Goal: Transaction & Acquisition: Purchase product/service

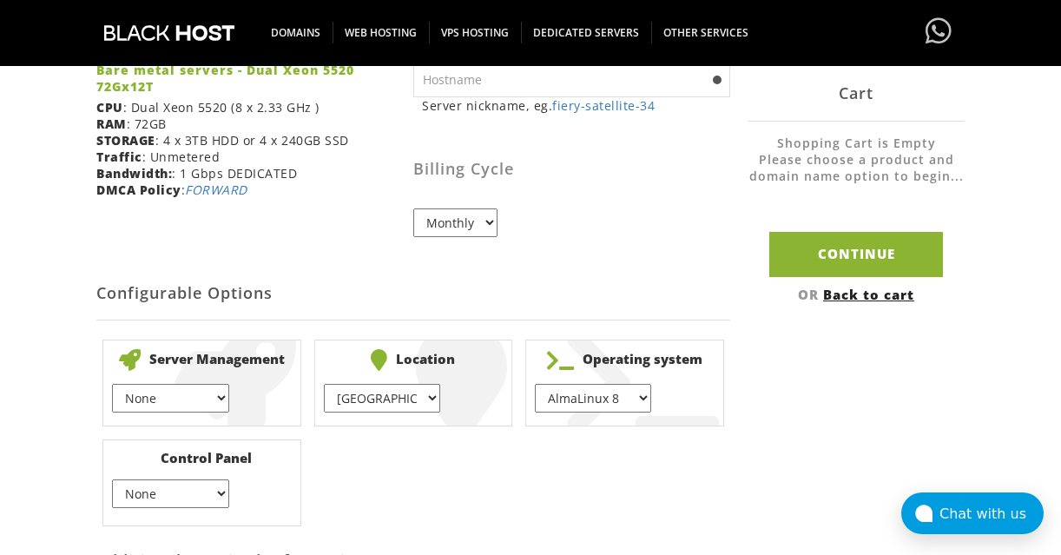
scroll to position [347, 0]
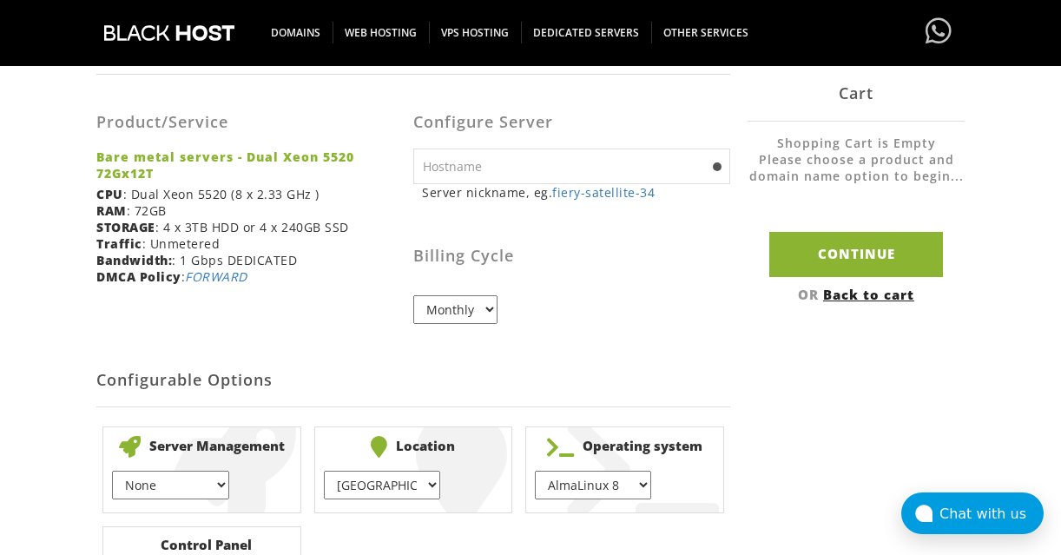
click at [552, 166] on input "text" at bounding box center [571, 166] width 317 height 36
type input "server.valid.go"
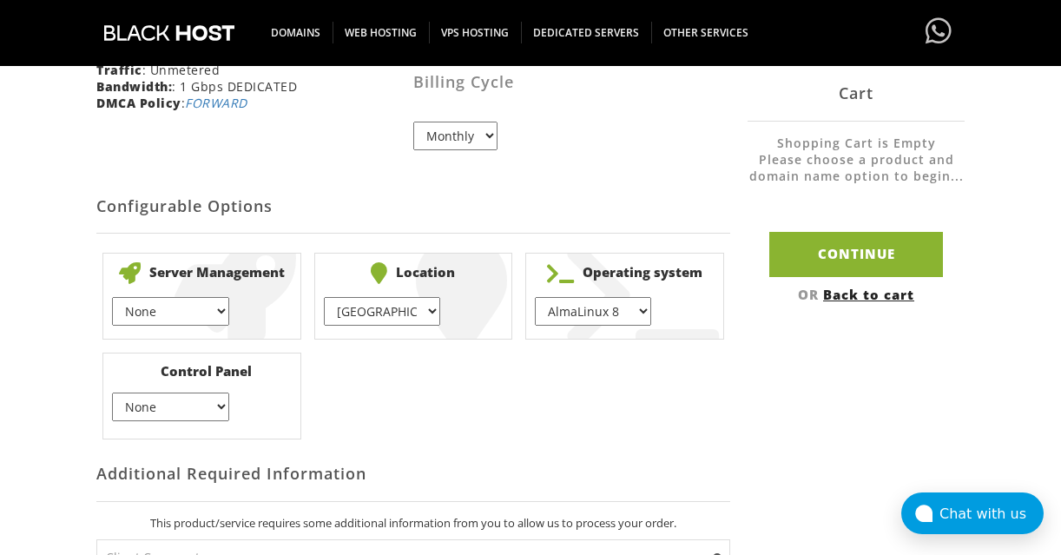
click at [416, 276] on b "Location" at bounding box center [414, 273] width 180 height 22
click at [461, 286] on li "Location Amsterdam } Vienna } Madrid } London } Chicago } + $" at bounding box center [413, 296] width 199 height 87
click at [591, 304] on select "AlmaLinux 8 } AlmaLinux 9 } AlmaLinux 10 } Rocky Linux 8 } Rocky Linux 9 } Cent…" at bounding box center [593, 311] width 116 height 29
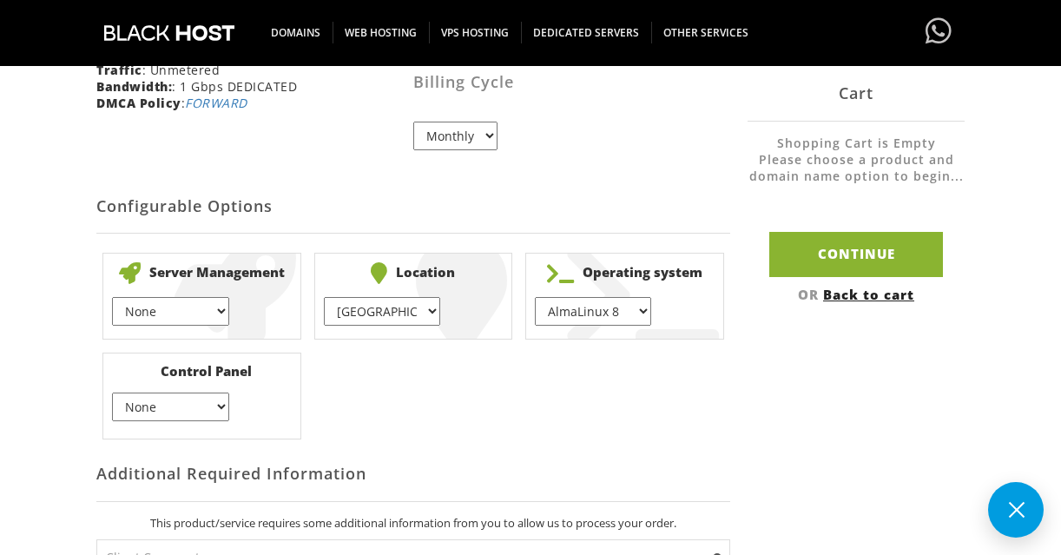
select select "1174"
click at [535, 297] on select "AlmaLinux 8 } AlmaLinux 9 } AlmaLinux 10 } Rocky Linux 8 } Rocky Linux 9 } Cent…" at bounding box center [593, 311] width 116 height 29
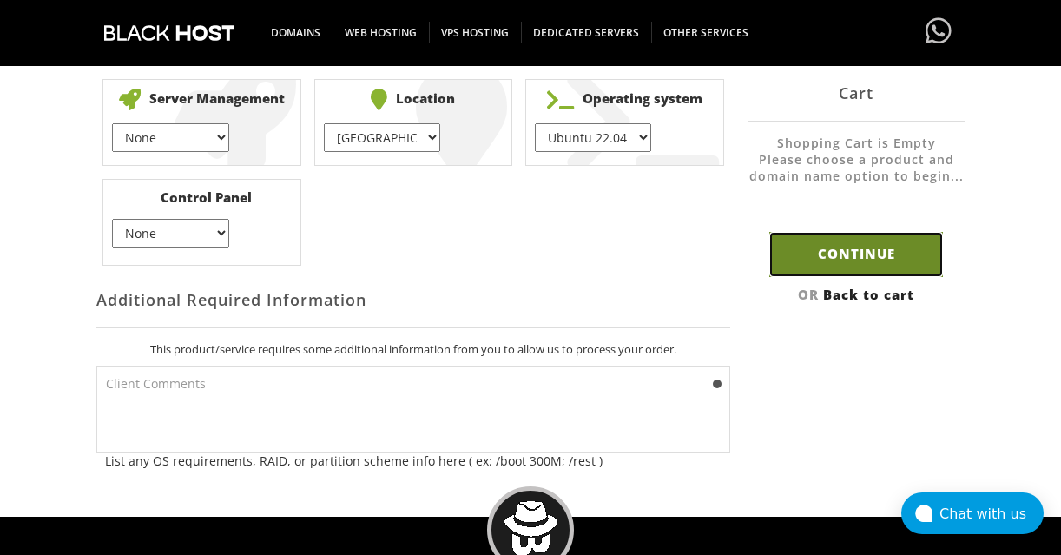
click at [868, 241] on input "Continue" at bounding box center [856, 254] width 174 height 44
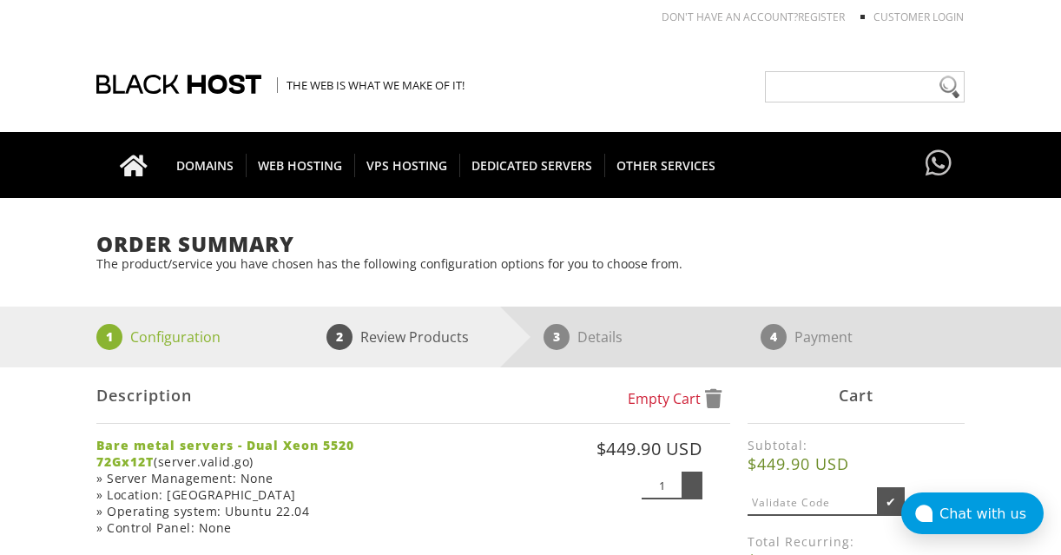
scroll to position [434, 0]
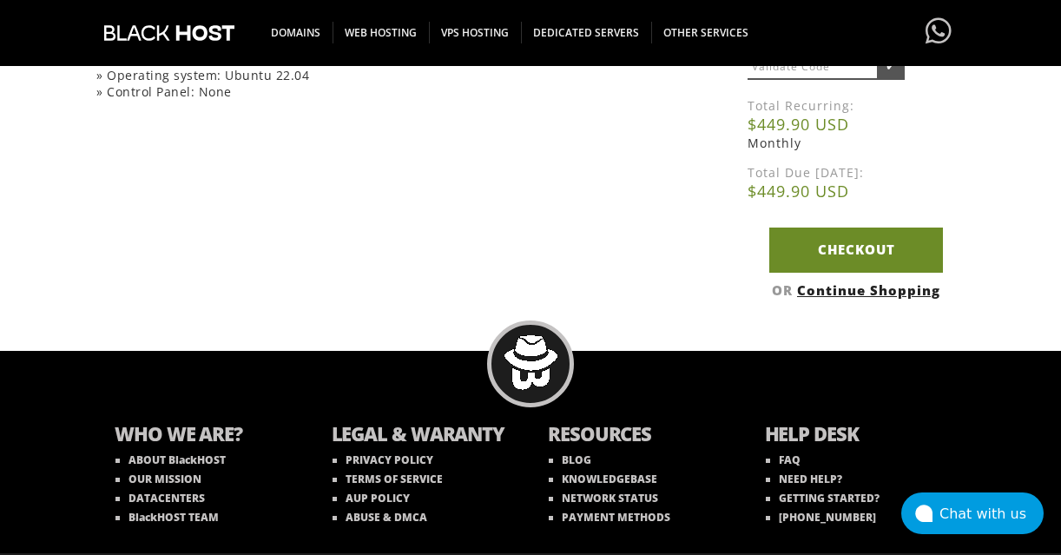
click at [810, 247] on link "Checkout" at bounding box center [856, 250] width 174 height 44
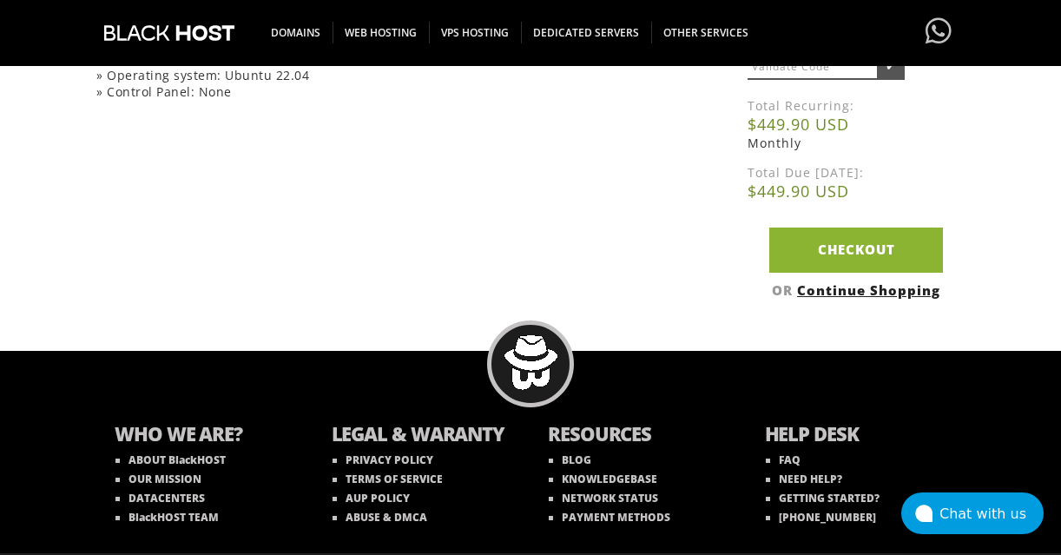
scroll to position [174, 0]
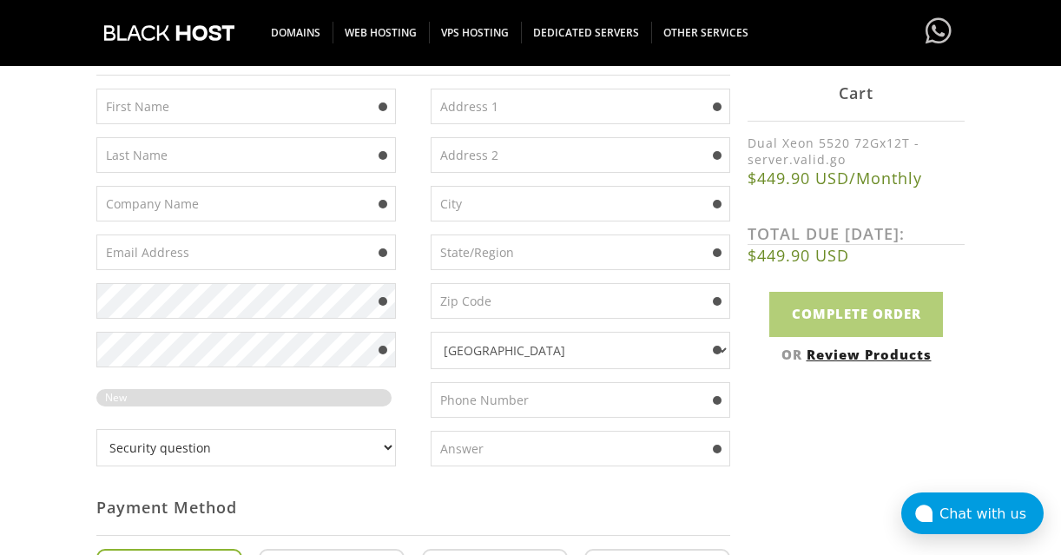
scroll to position [608, 0]
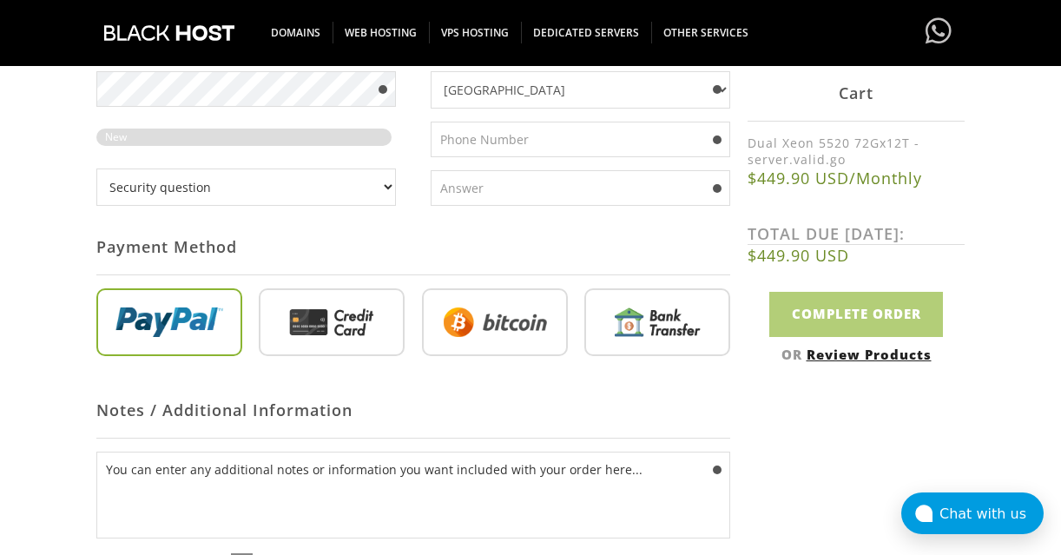
click at [379, 311] on input "radio" at bounding box center [332, 326] width 146 height 68
radio input "true"
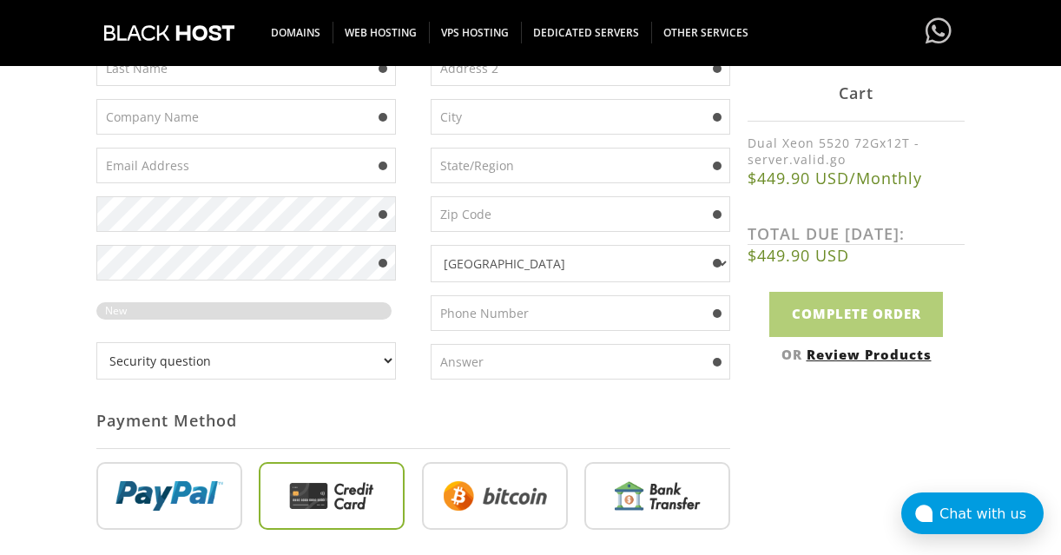
scroll to position [347, 0]
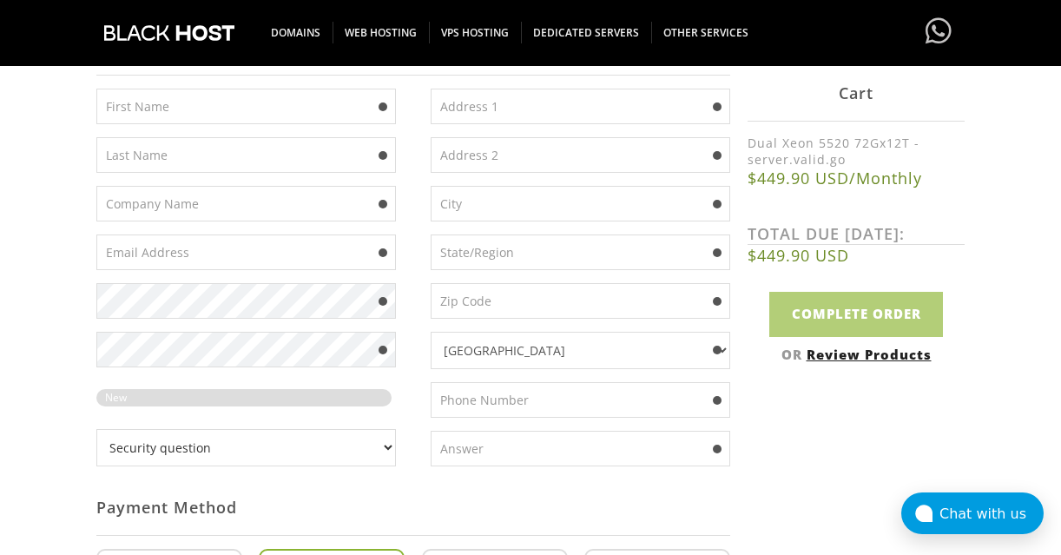
click at [255, 116] on input "text" at bounding box center [246, 107] width 300 height 36
click at [253, 122] on input "text" at bounding box center [246, 107] width 300 height 36
paste input "kent"
type input "kent"
click at [220, 158] on input "text" at bounding box center [246, 155] width 300 height 36
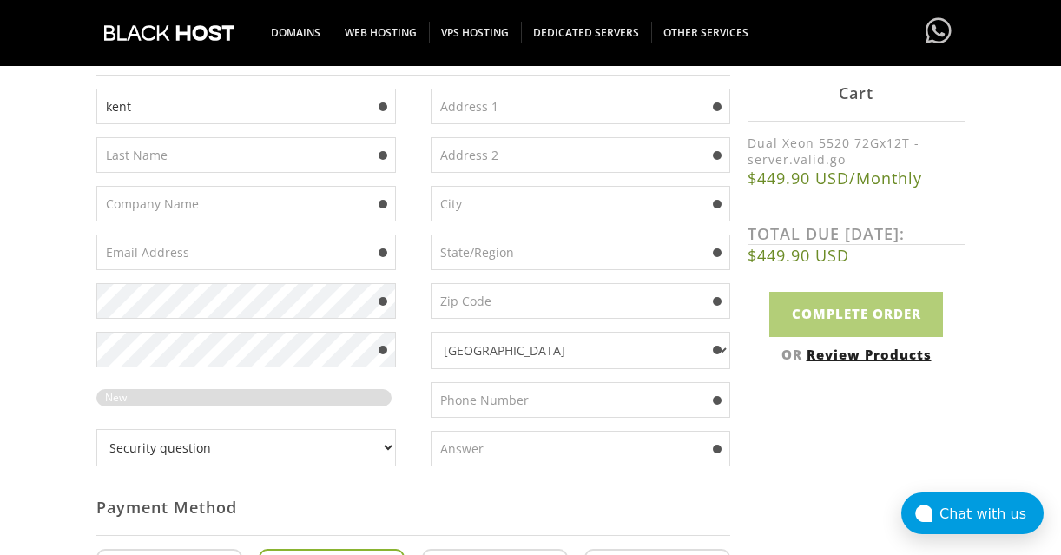
paste input "amann"
type input "amann"
type input "ded good"
type input "xenamancing@gmail.com"
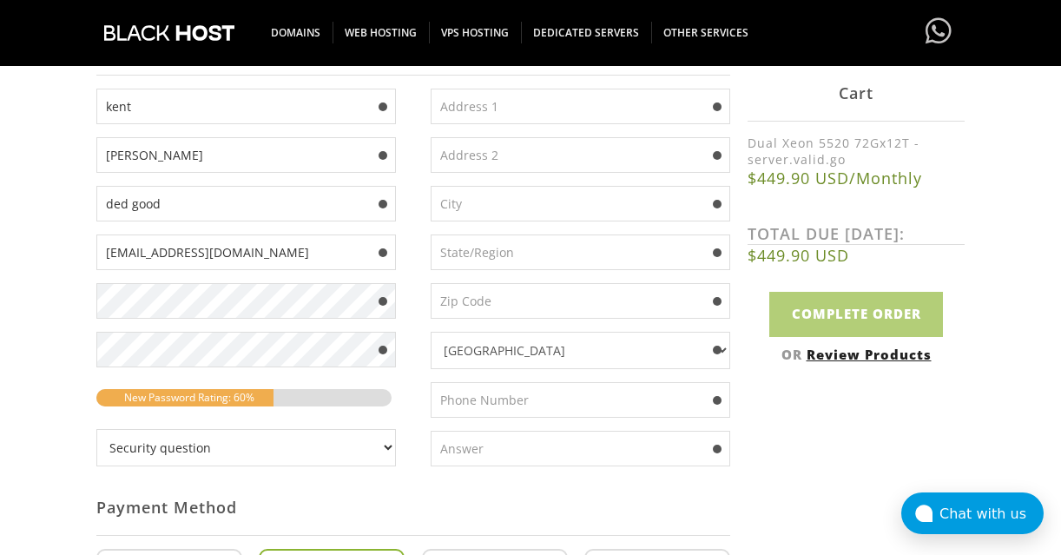
scroll to position [261, 0]
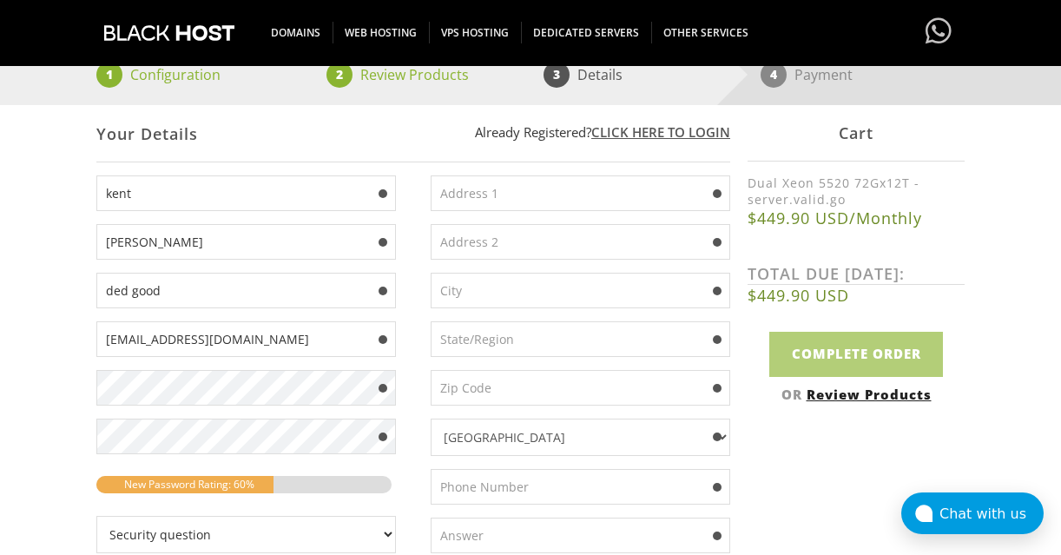
click at [500, 187] on input "text" at bounding box center [581, 193] width 300 height 36
paste input "1930 s. purple sage drive"
type input "1930 s. purple sage drive"
paste input "Washington"
type input "Washington"
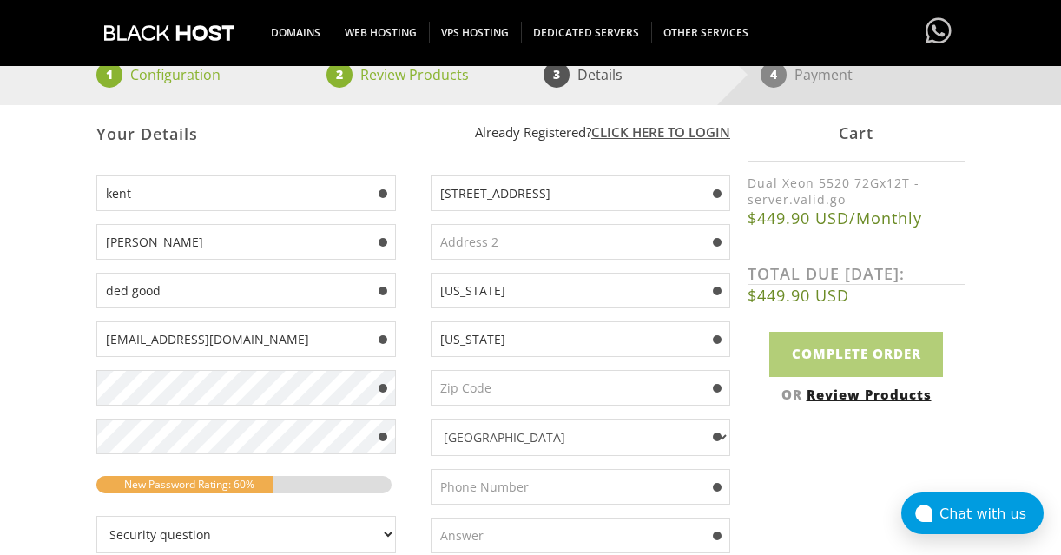
type input "utah"
paste input "84780"
type input "84780"
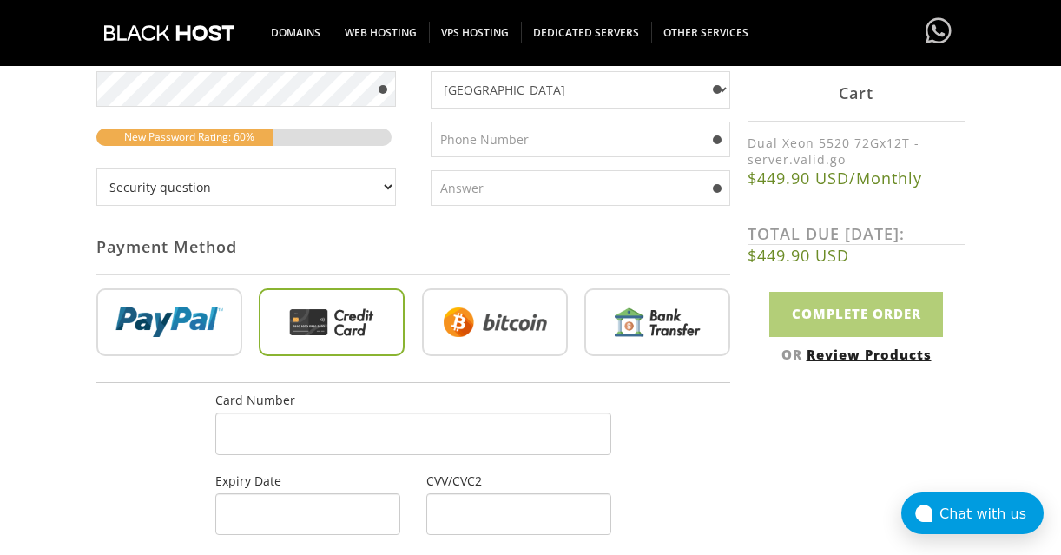
click at [502, 146] on input "text" at bounding box center [581, 140] width 300 height 36
type input "2405532194"
click at [551, 188] on input "text" at bounding box center [581, 188] width 300 height 36
click at [249, 199] on select "Security question What's your favorite color? What is the first name of the per…" at bounding box center [246, 186] width 300 height 37
select select "1"
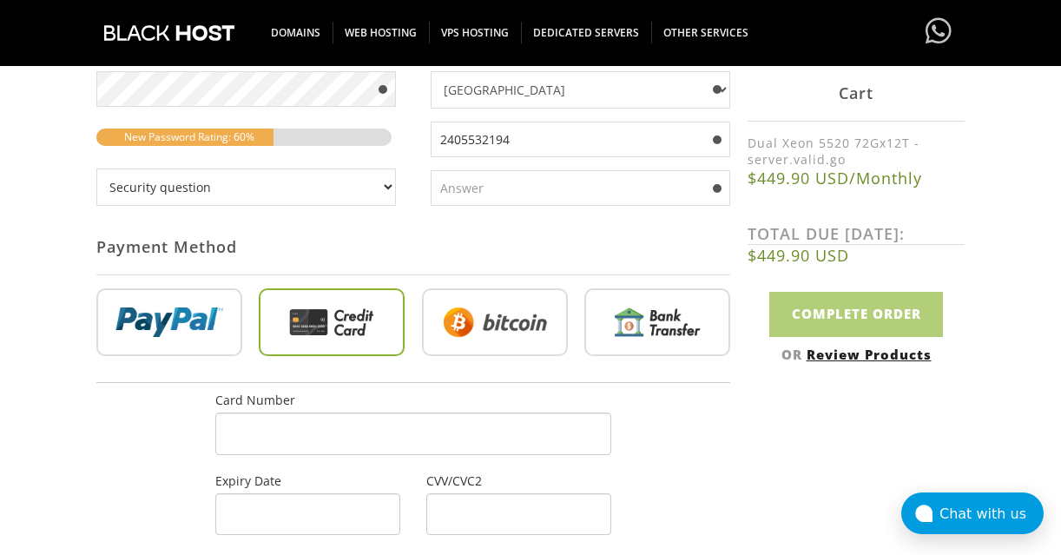
click at [96, 168] on select "Security question What's your favorite color? What is the first name of the per…" at bounding box center [246, 186] width 300 height 37
click at [476, 188] on input "text" at bounding box center [581, 188] width 300 height 36
type input "man"
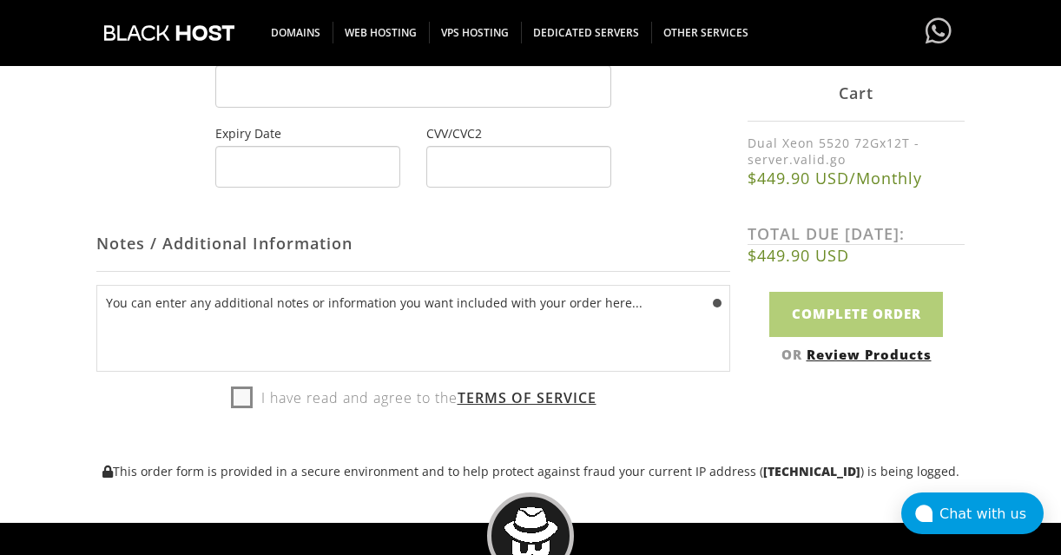
click at [245, 386] on label "I have read and agree to the Terms of Service" at bounding box center [414, 398] width 366 height 26
checkbox input "true"
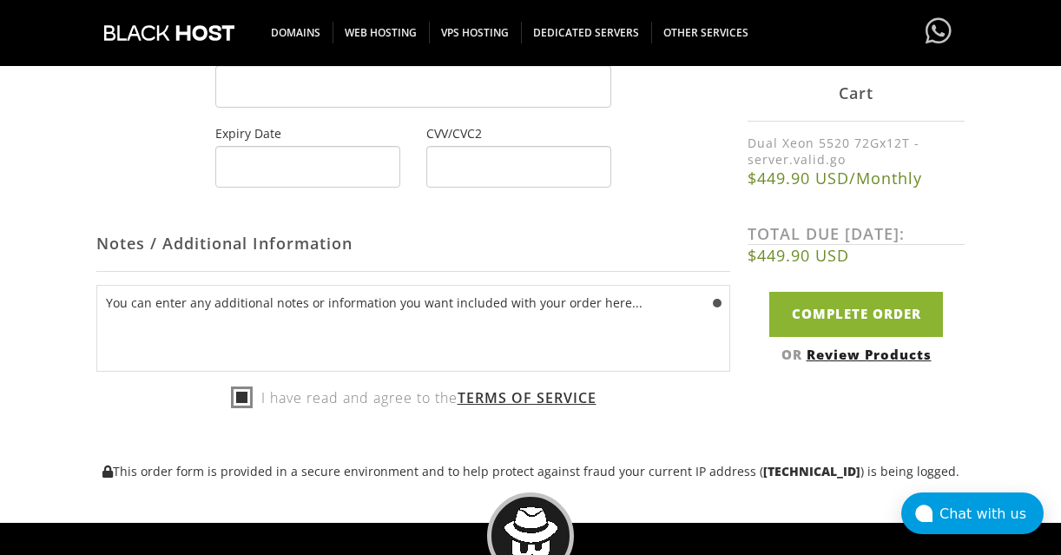
click at [764, 309] on p "Complete Order" at bounding box center [856, 314] width 217 height 44
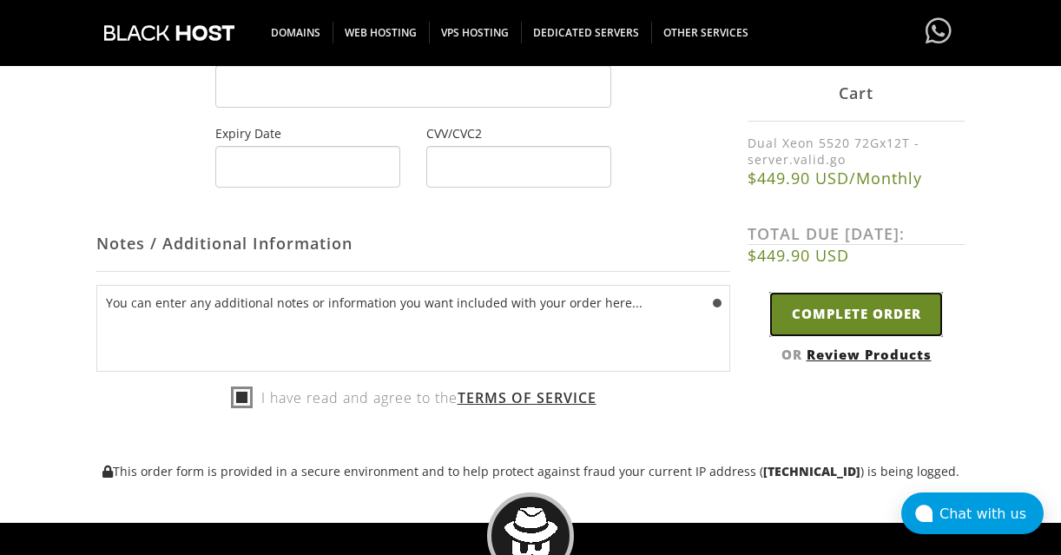
click at [788, 304] on input "Complete Order" at bounding box center [856, 314] width 174 height 44
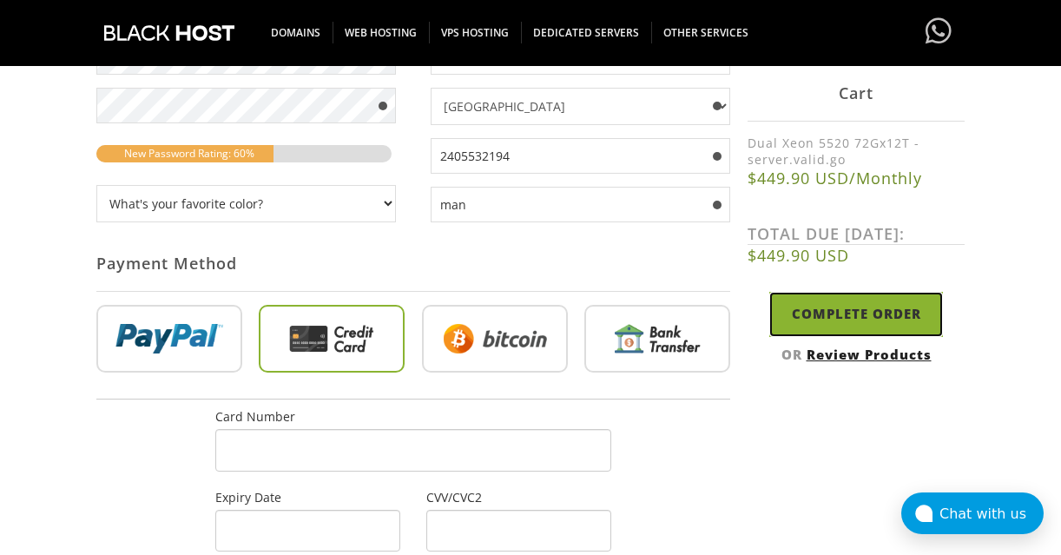
scroll to position [1000, 0]
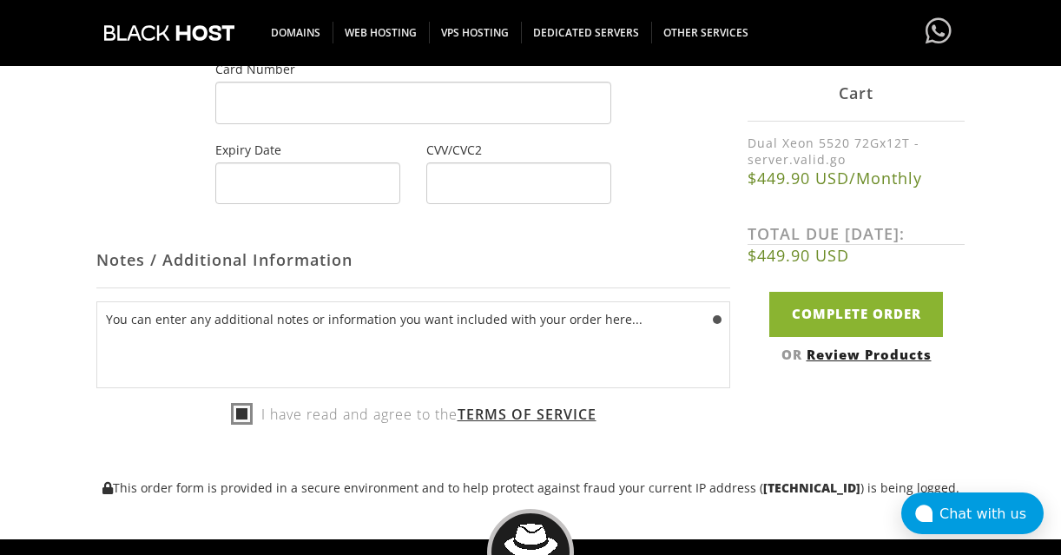
click at [371, 115] on div at bounding box center [413, 103] width 397 height 43
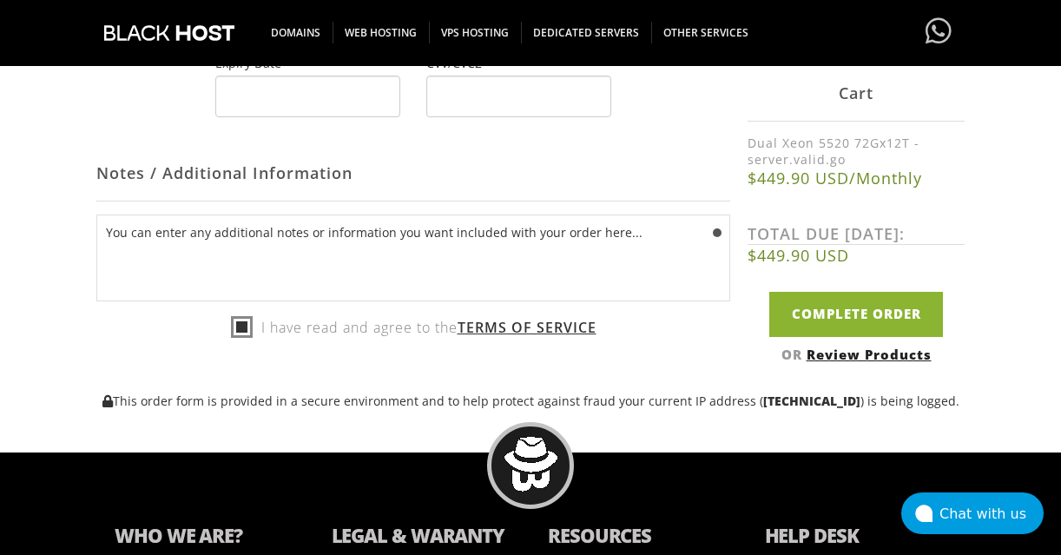
scroll to position [827, 0]
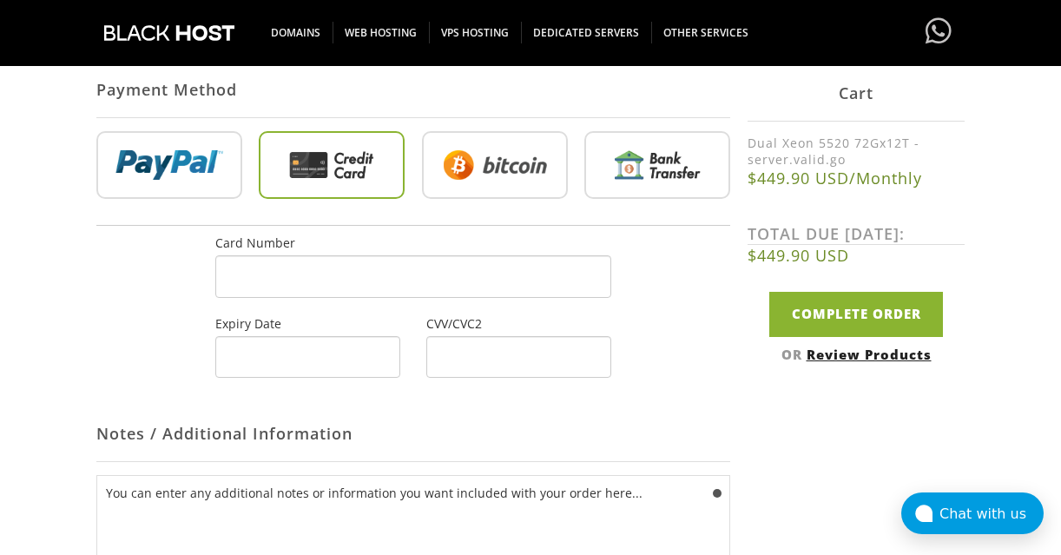
click at [390, 265] on div at bounding box center [413, 276] width 397 height 43
click at [344, 345] on div at bounding box center [307, 357] width 185 height 43
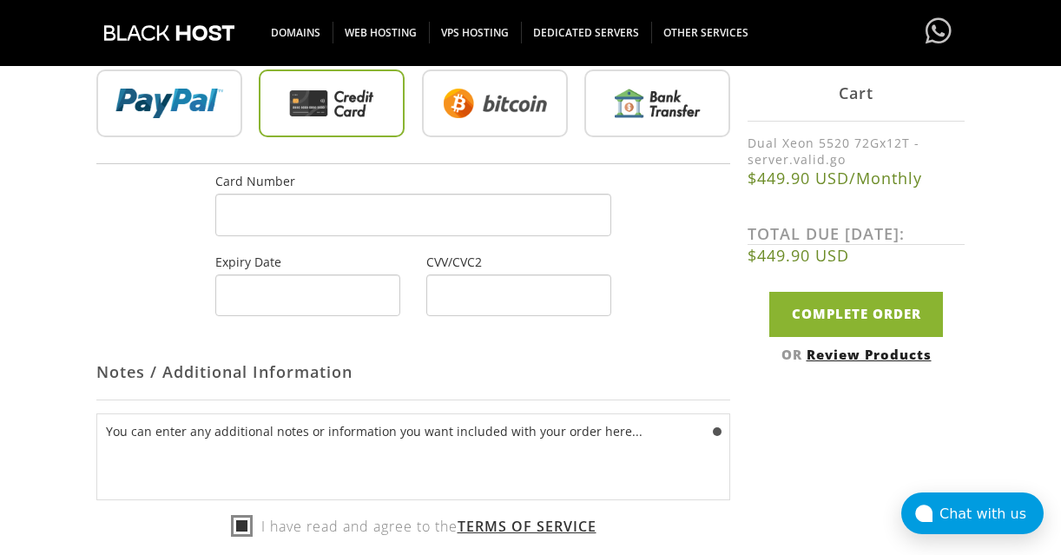
scroll to position [765, 0]
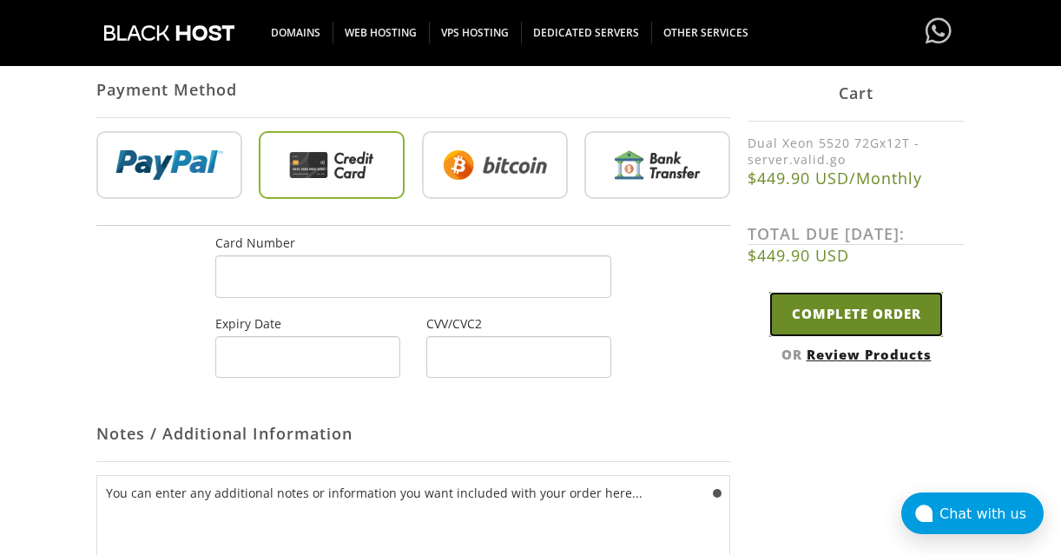
click at [894, 323] on input "Complete Order" at bounding box center [856, 314] width 174 height 44
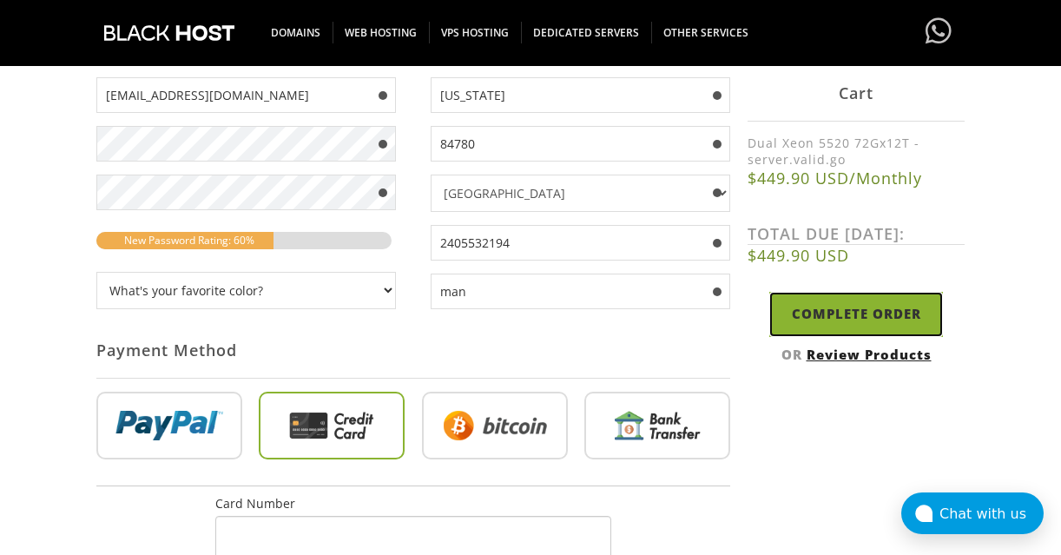
scroll to position [827, 0]
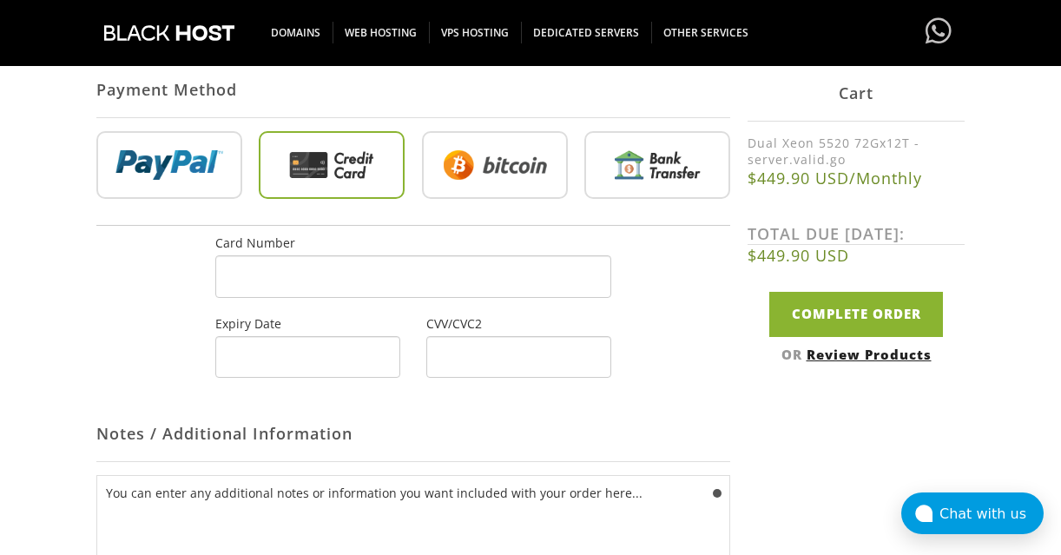
click at [327, 347] on div at bounding box center [307, 357] width 185 height 43
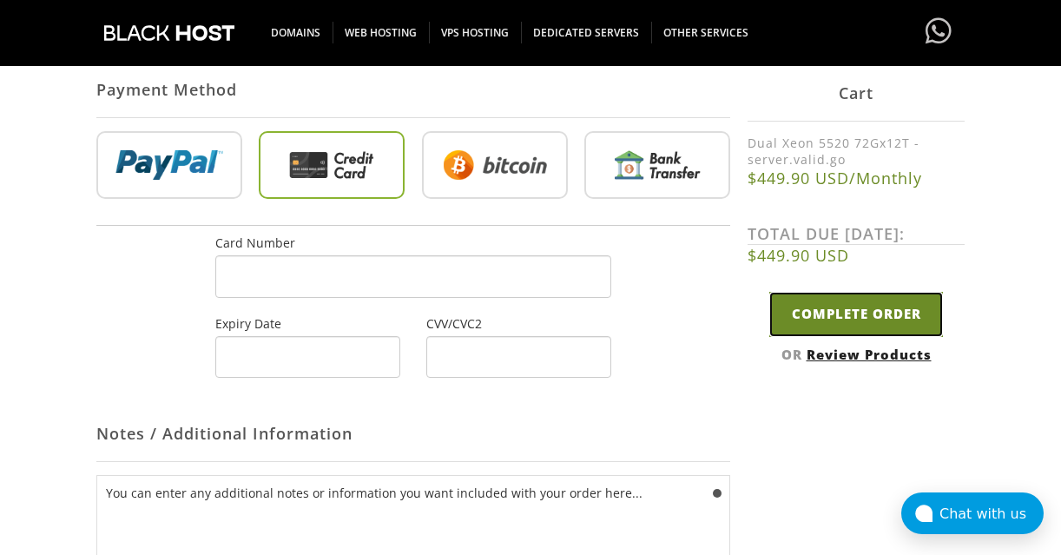
click at [808, 311] on input "Complete Order" at bounding box center [856, 314] width 174 height 44
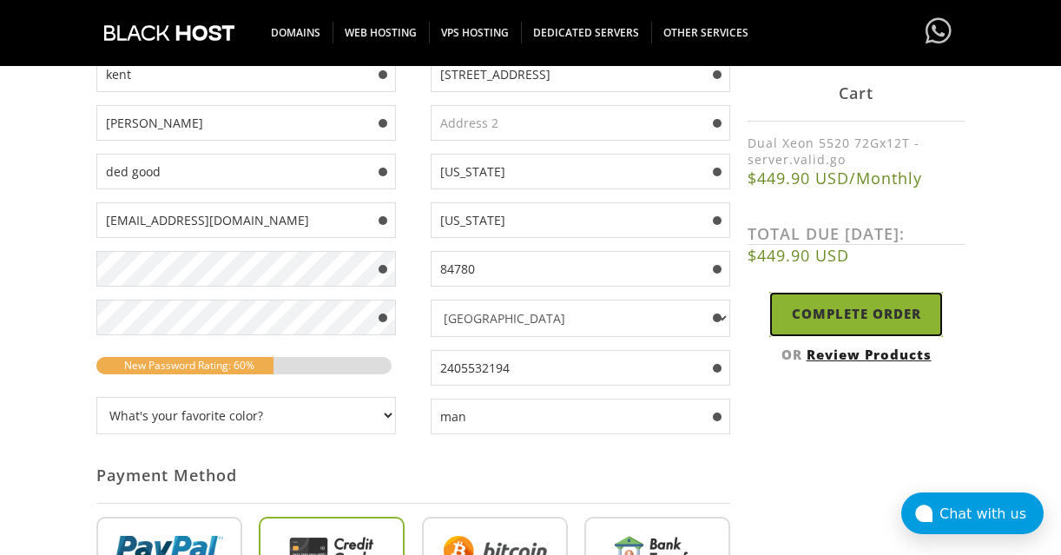
scroll to position [392, 0]
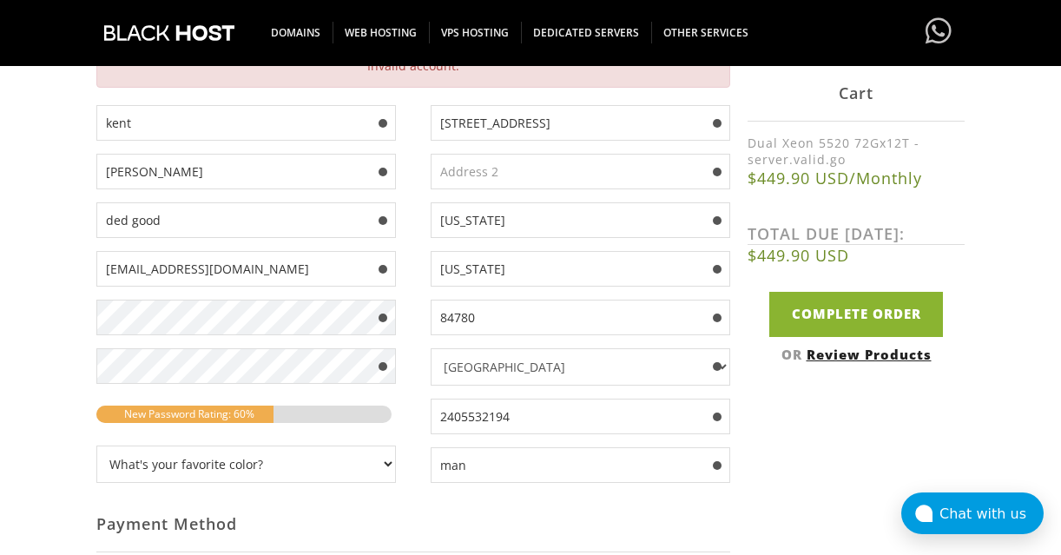
click at [649, 486] on div "1930 s. purple sage drive Washington utah 84780 Afghanistan Aland Islands Alban…" at bounding box center [571, 300] width 317 height 391
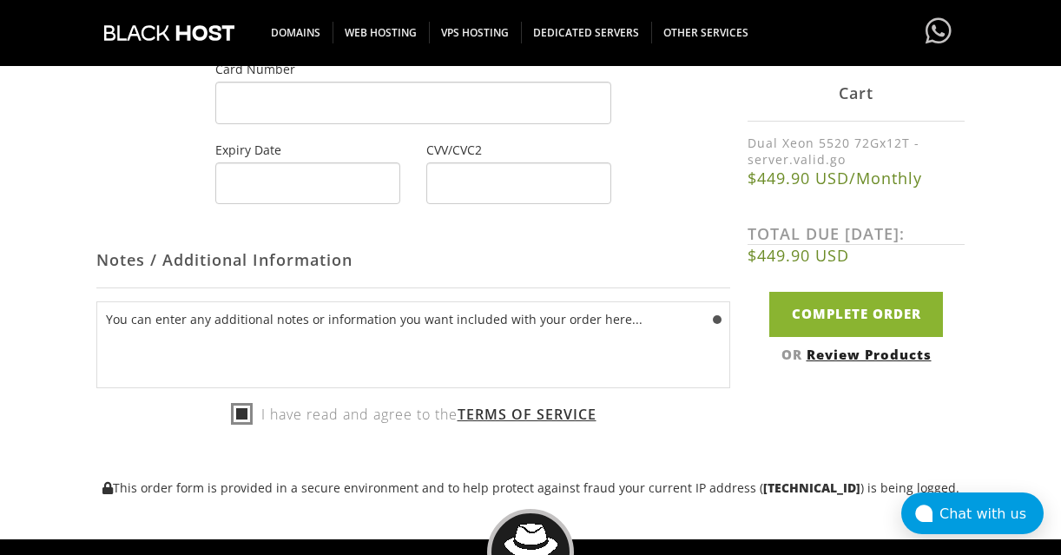
scroll to position [914, 0]
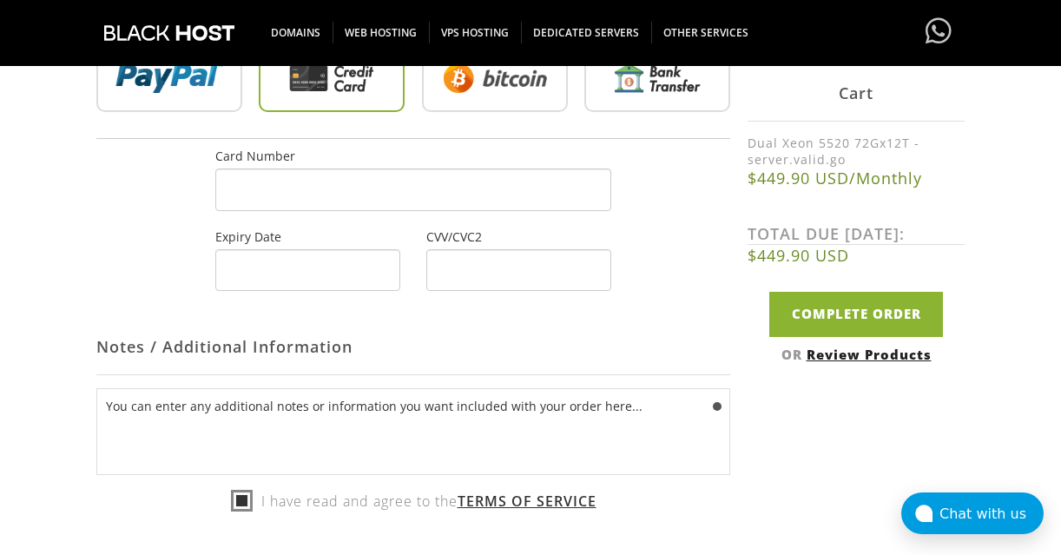
click at [353, 279] on div at bounding box center [307, 270] width 185 height 43
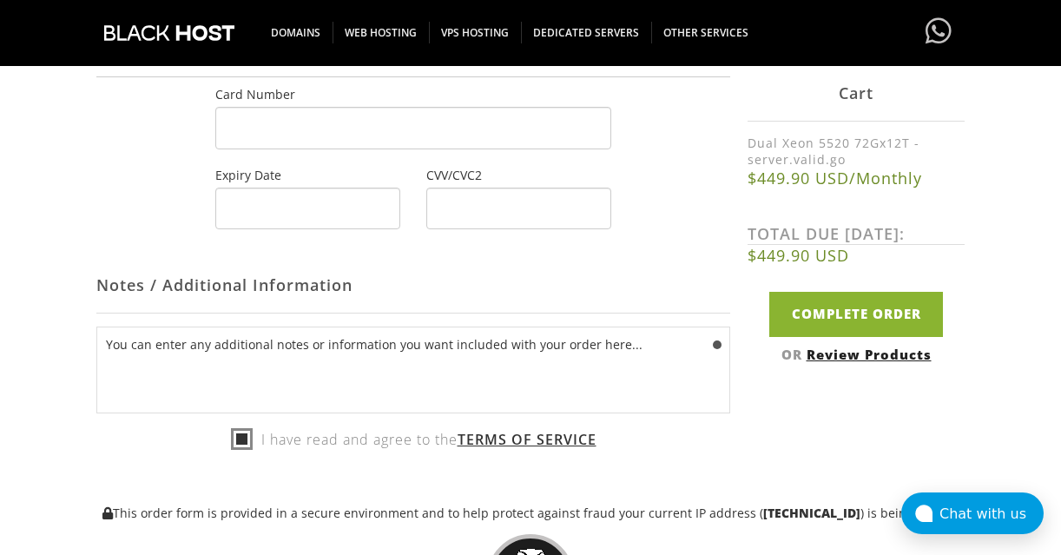
scroll to position [852, 0]
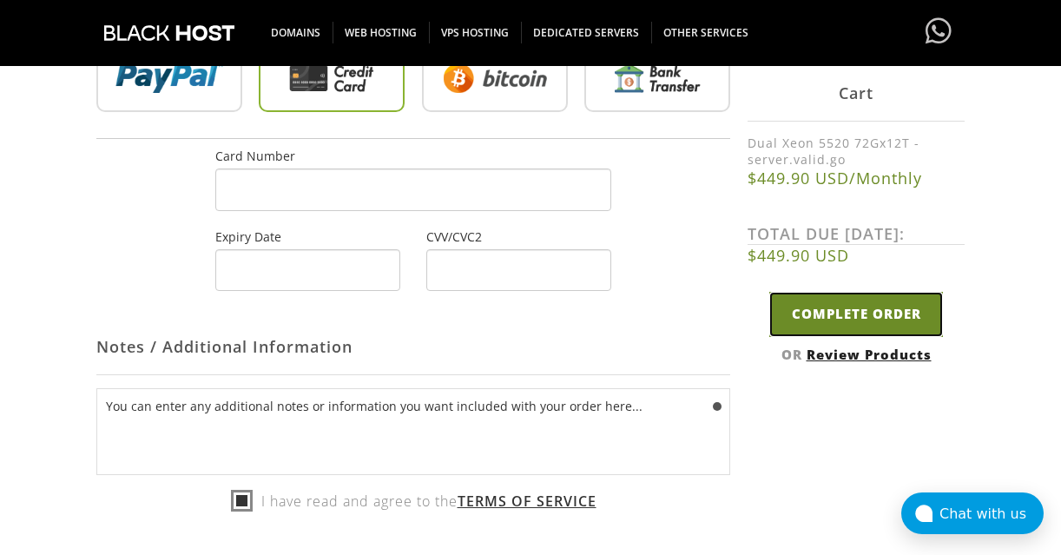
click at [905, 321] on input "Complete Order" at bounding box center [856, 314] width 174 height 44
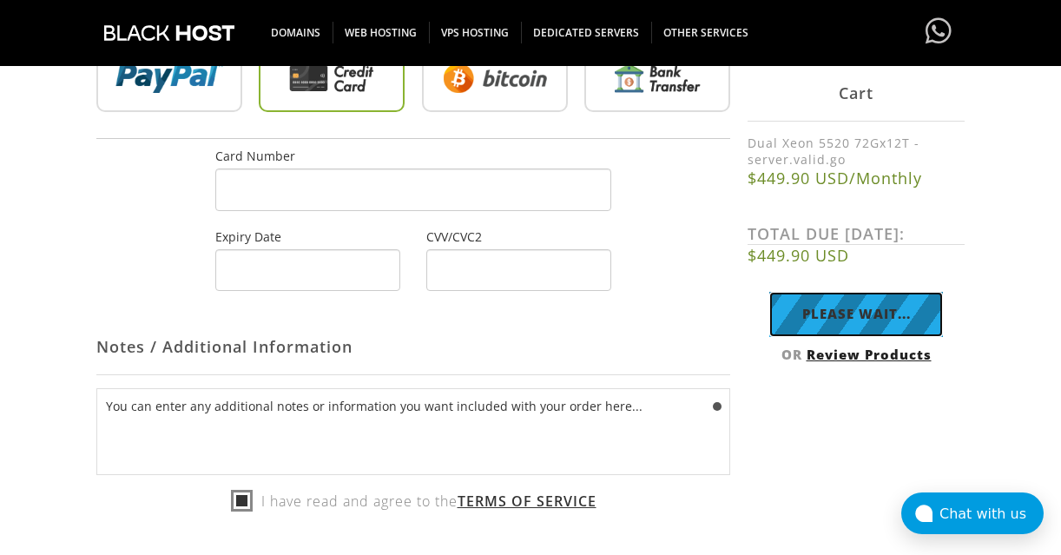
type input "Complete Order"
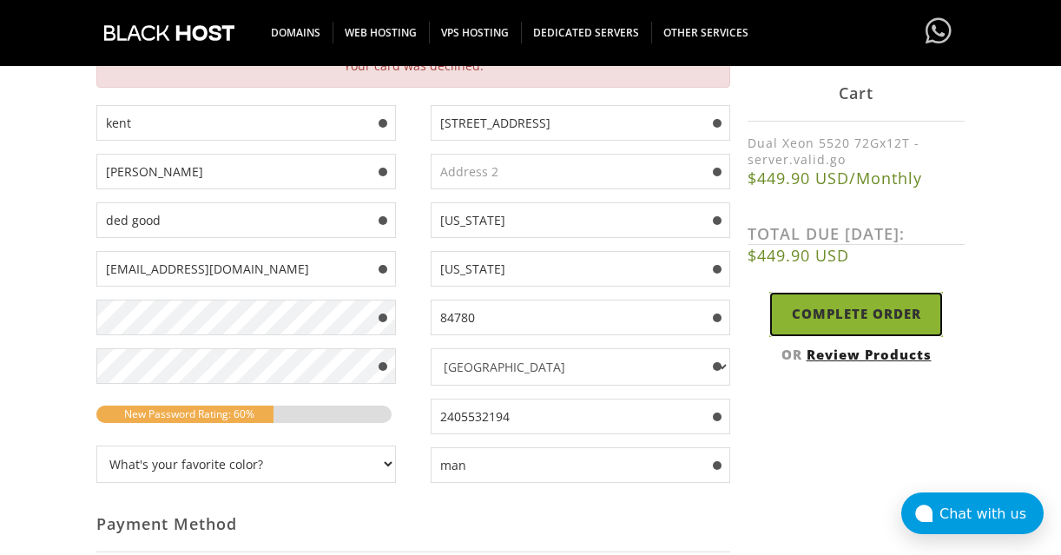
scroll to position [219, 0]
